Goal: Check status: Check status

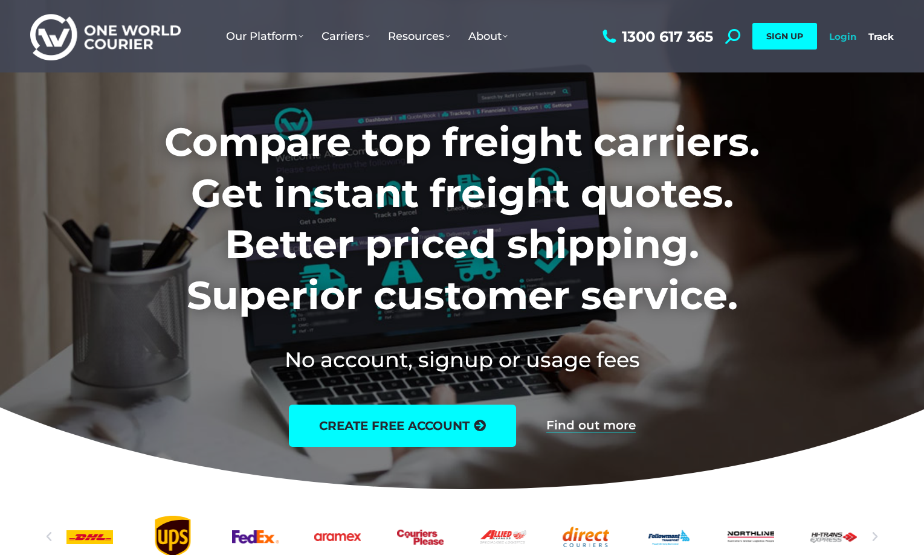
click at [838, 37] on link "Login" at bounding box center [842, 36] width 27 height 11
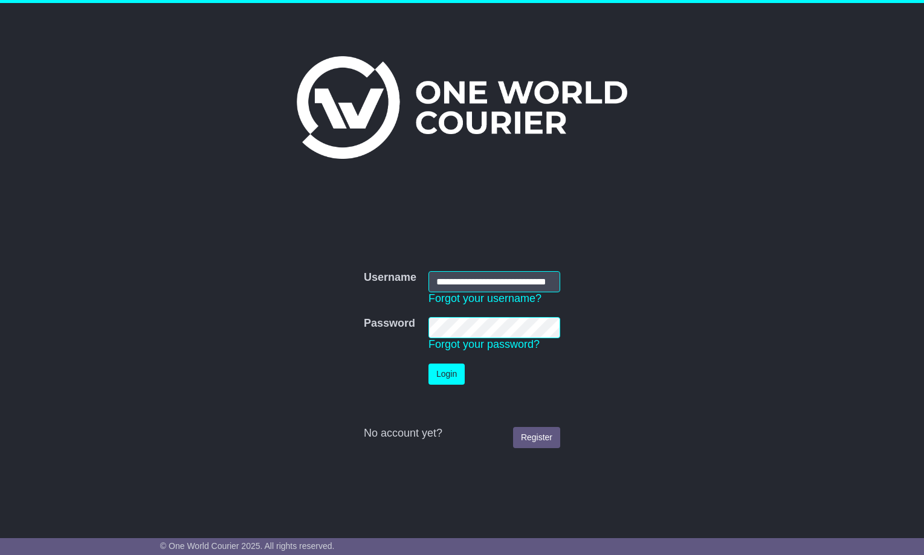
scroll to position [0, 25]
type input "**********"
click at [449, 376] on button "Login" at bounding box center [446, 374] width 36 height 21
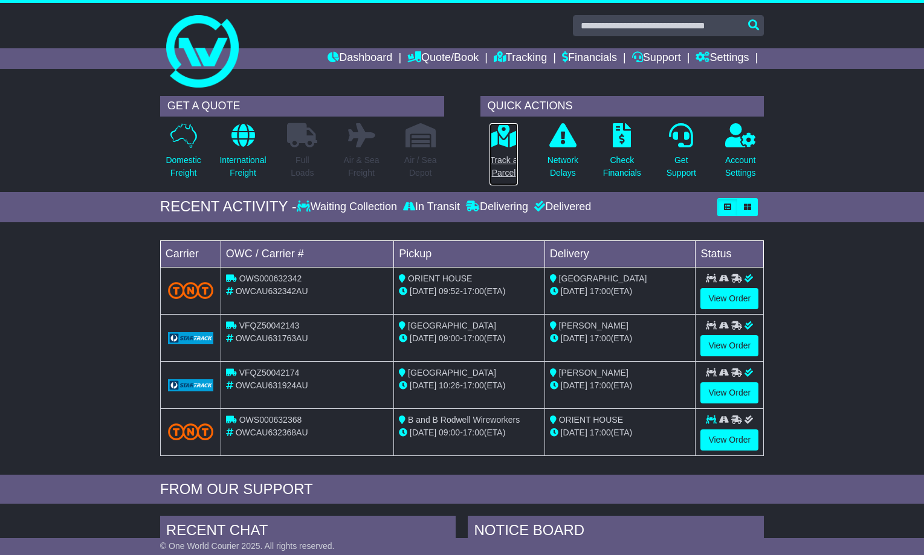
click at [507, 131] on icon at bounding box center [503, 135] width 27 height 24
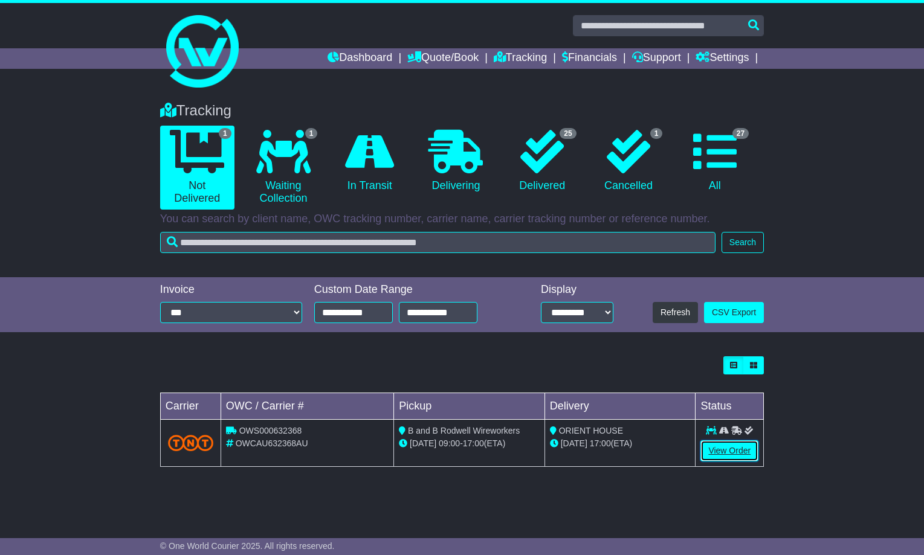
click at [726, 453] on link "View Order" at bounding box center [729, 451] width 58 height 21
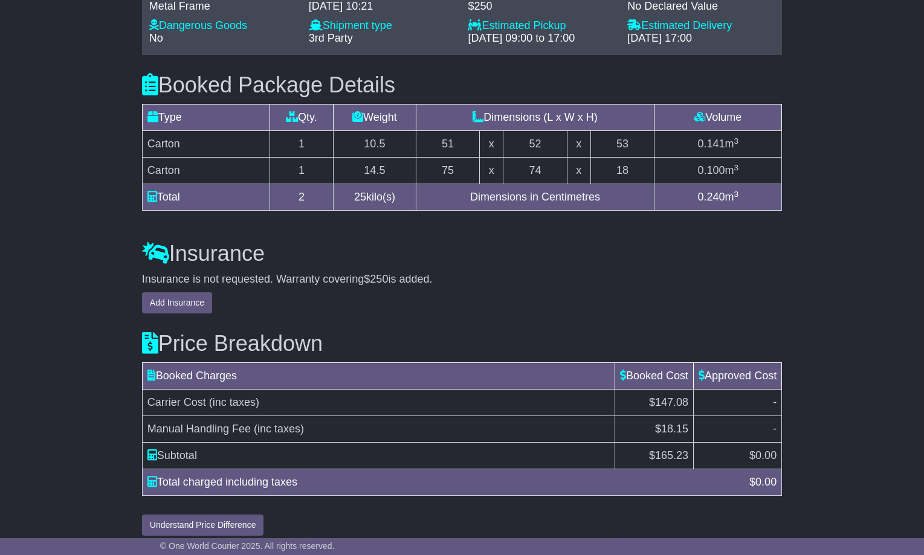
scroll to position [1105, 0]
